Goal: Navigation & Orientation: Go to known website

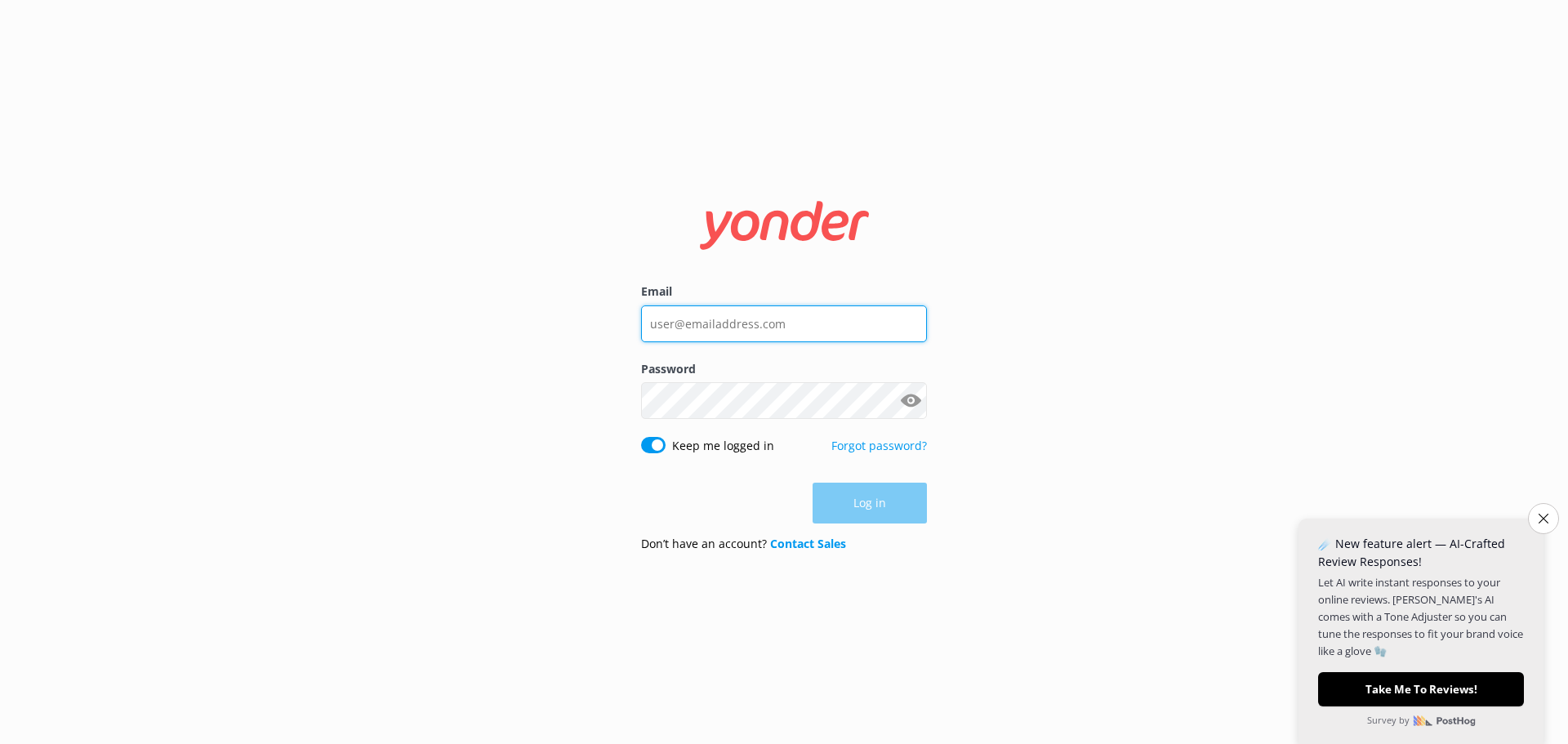
type input "[EMAIL_ADDRESS][DOMAIN_NAME]"
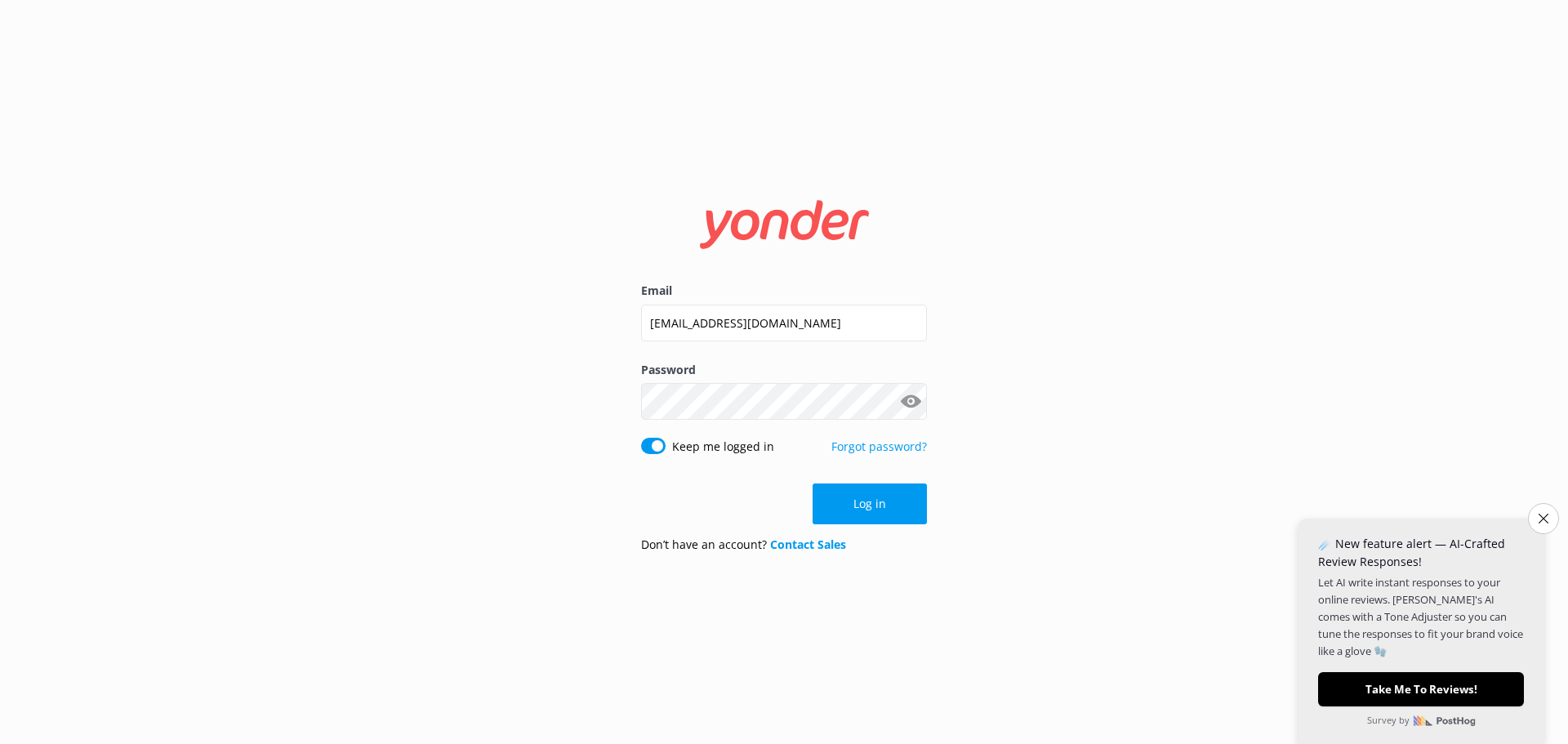
click at [851, 496] on div "Log in" at bounding box center [784, 503] width 286 height 41
click at [842, 504] on button "Log in" at bounding box center [870, 503] width 114 height 41
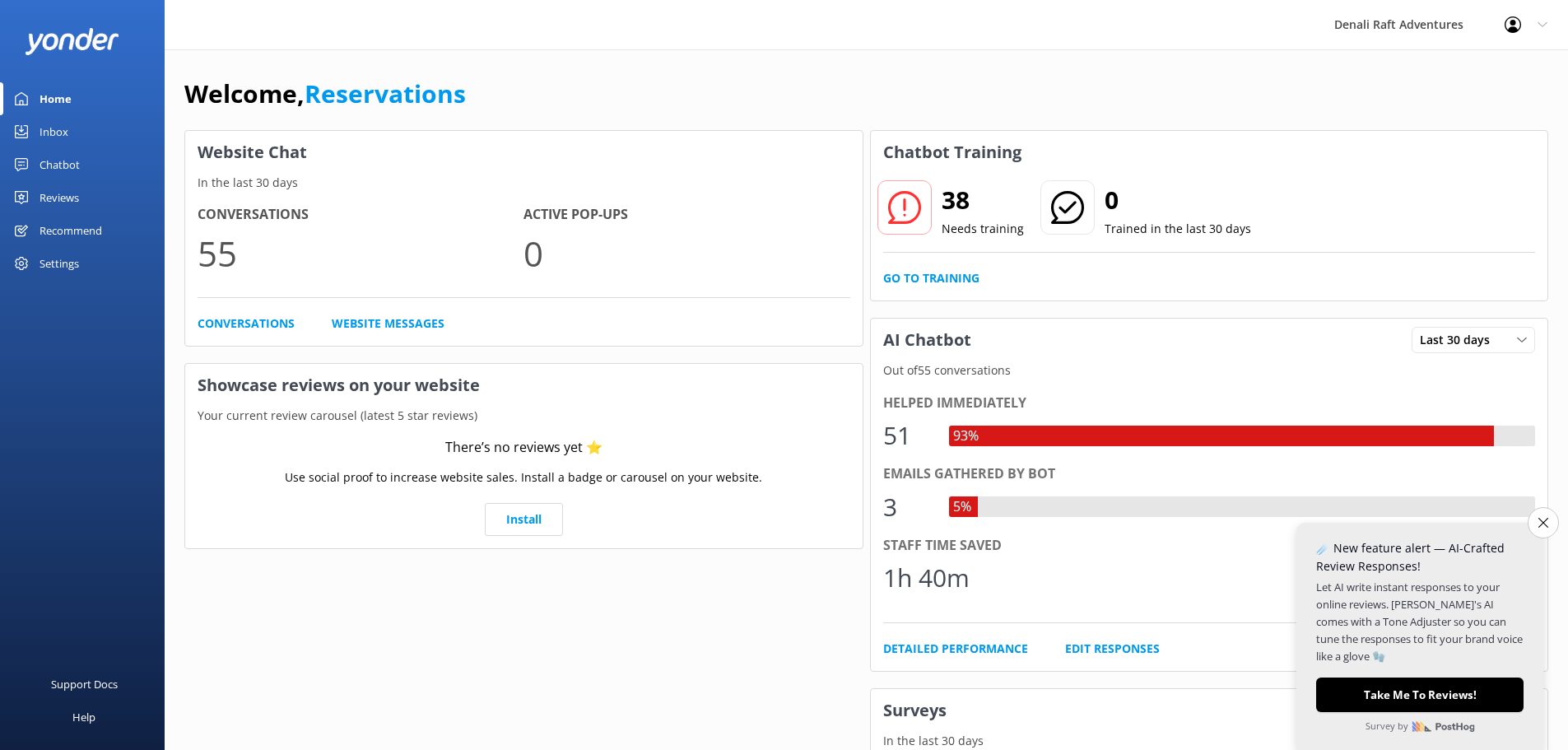
click at [526, 89] on div "Welcome, Reservations" at bounding box center [866, 102] width 1364 height 56
